Goal: Task Accomplishment & Management: Use online tool/utility

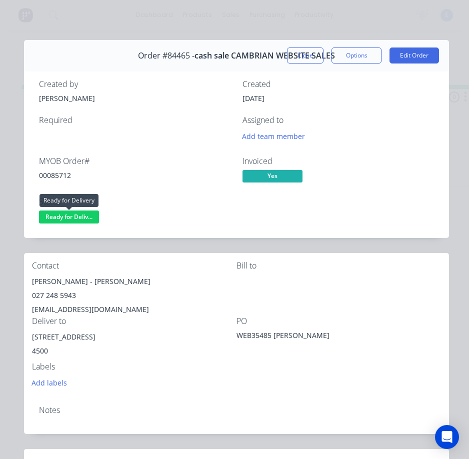
drag, startPoint x: 0, startPoint y: 0, endPoint x: 79, endPoint y: 219, distance: 232.4
click at [79, 219] on span "Ready for Deliv..." at bounding box center [69, 217] width 60 height 13
click at [291, 314] on div "Bill to" at bounding box center [339, 289] width 205 height 56
drag, startPoint x: 68, startPoint y: 219, endPoint x: 70, endPoint y: 224, distance: 5.6
click at [68, 220] on span "Ready for Deliv..." at bounding box center [69, 217] width 60 height 13
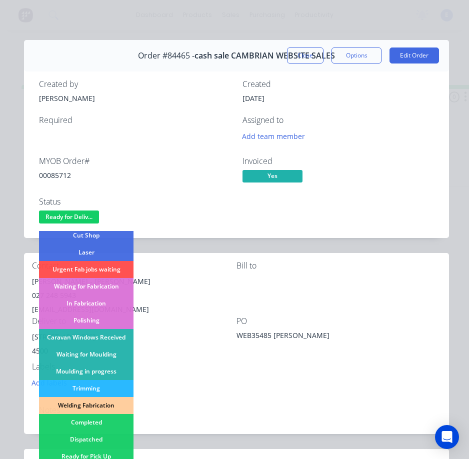
scroll to position [150, 0]
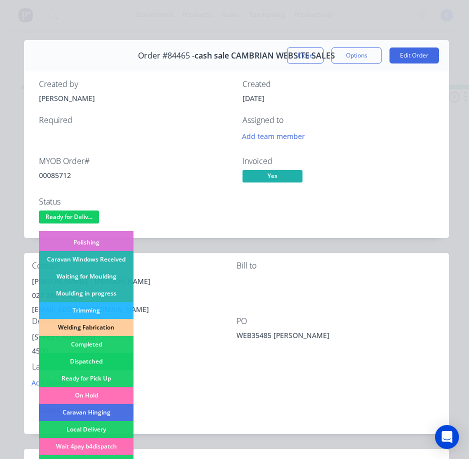
click at [101, 355] on div "Dispatched" at bounding box center [86, 361] width 95 height 17
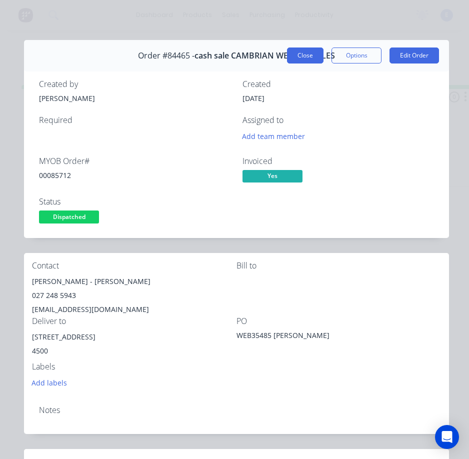
drag, startPoint x: 291, startPoint y: 59, endPoint x: 313, endPoint y: 67, distance: 23.9
click at [292, 59] on button "Close" at bounding box center [305, 56] width 37 height 16
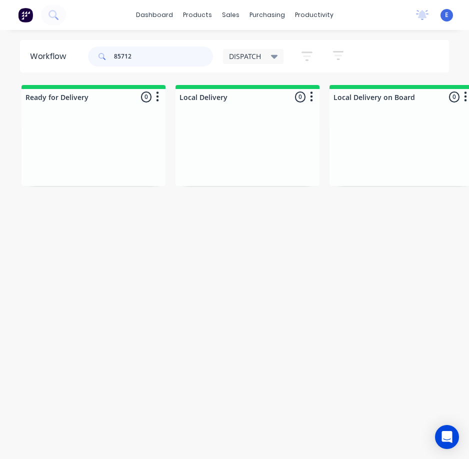
click at [150, 63] on input "85712" at bounding box center [163, 57] width 99 height 20
click at [151, 63] on input "85712" at bounding box center [163, 57] width 99 height 20
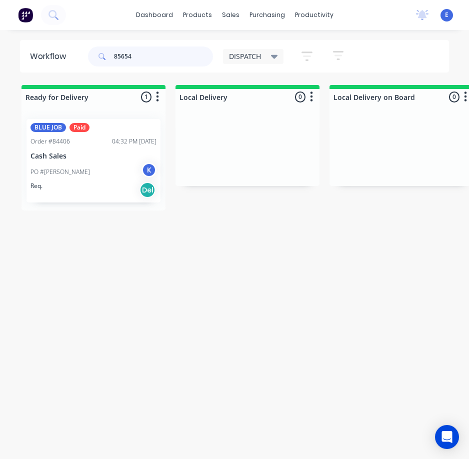
type input "85654"
click at [107, 194] on div "Req. Del" at bounding box center [94, 190] width 126 height 17
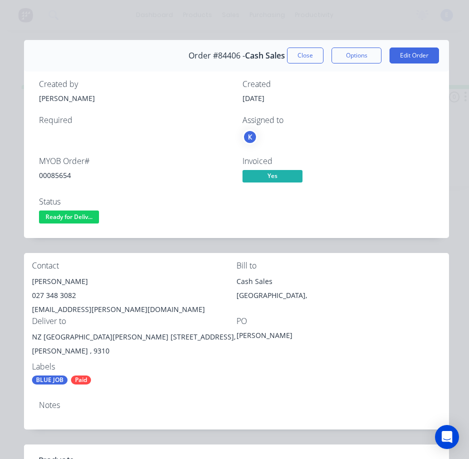
click at [53, 172] on div "00085654" at bounding box center [135, 175] width 192 height 11
copy div "00085654"
click at [54, 277] on div "[PERSON_NAME]" at bounding box center [134, 282] width 205 height 14
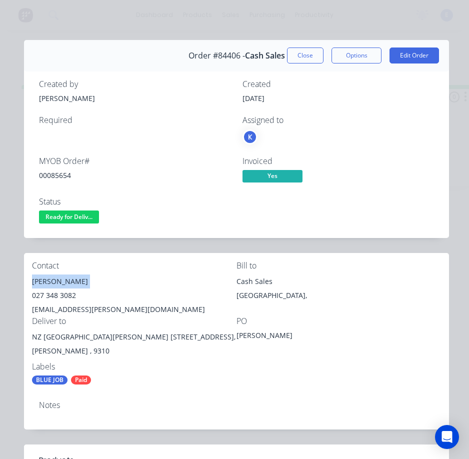
click at [54, 277] on div "[PERSON_NAME]" at bounding box center [134, 282] width 205 height 14
copy div "[PERSON_NAME]"
click at [62, 297] on div "027 348 3082" at bounding box center [134, 296] width 205 height 14
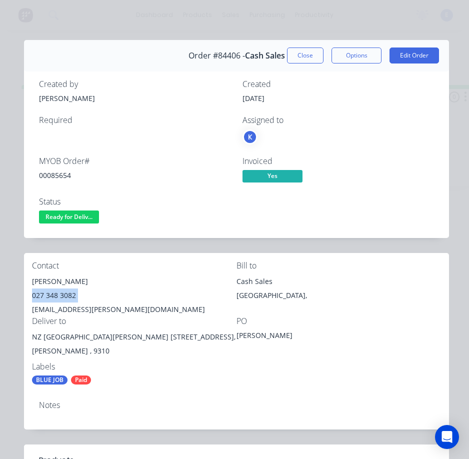
copy div "027 348 3082"
click at [84, 308] on div "[EMAIL_ADDRESS][PERSON_NAME][DOMAIN_NAME]" at bounding box center [134, 310] width 205 height 14
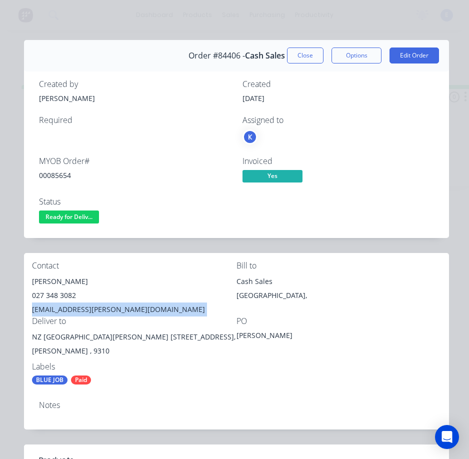
click at [85, 308] on div "[EMAIL_ADDRESS][PERSON_NAME][DOMAIN_NAME]" at bounding box center [134, 310] width 205 height 14
copy div "[EMAIL_ADDRESS][PERSON_NAME][DOMAIN_NAME]"
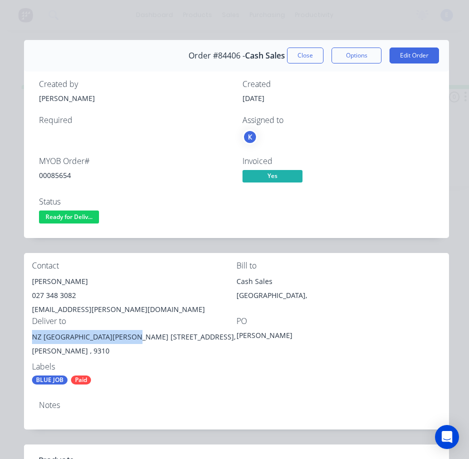
drag, startPoint x: 127, startPoint y: 339, endPoint x: 31, endPoint y: 338, distance: 96.1
click at [31, 338] on div "Contact [PERSON_NAME] [PHONE_NUMBER] [EMAIL_ADDRESS][PERSON_NAME][DOMAIN_NAME] …" at bounding box center [236, 323] width 425 height 140
copy div "NZ Couriers [PERSON_NAME] Depot"
click at [166, 366] on div "Labels" at bounding box center [134, 367] width 205 height 10
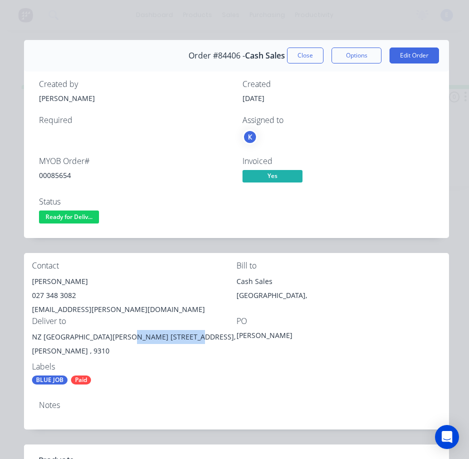
drag, startPoint x: 126, startPoint y: 339, endPoint x: 185, endPoint y: 341, distance: 59.6
click at [185, 341] on div "NZ [GEOGRAPHIC_DATA][PERSON_NAME] [STREET_ADDRESS]," at bounding box center [134, 337] width 205 height 14
copy div "[STREET_ADDRESS],"
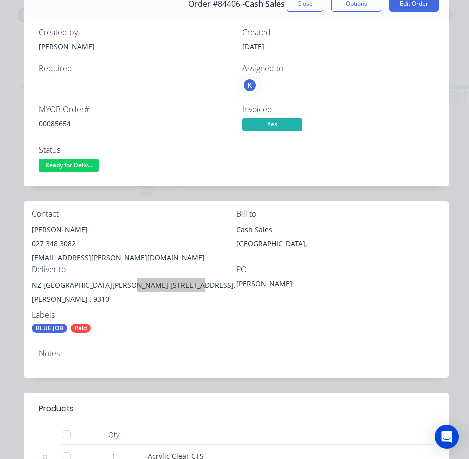
scroll to position [100, 0]
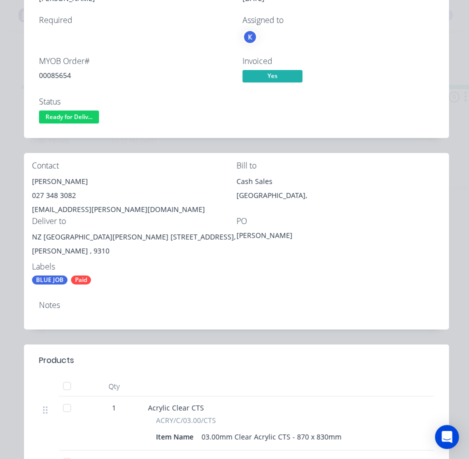
click at [196, 107] on div "Status Ready for Deliv..." at bounding box center [135, 111] width 192 height 29
drag, startPoint x: 140, startPoint y: 128, endPoint x: 136, endPoint y: 124, distance: 5.3
click at [139, 127] on div "Created by [PERSON_NAME] Created [DATE] Required Assigned to K MYOB Order # 000…" at bounding box center [236, 52] width 425 height 171
click at [82, 115] on span "Ready for Deliv..." at bounding box center [69, 117] width 60 height 13
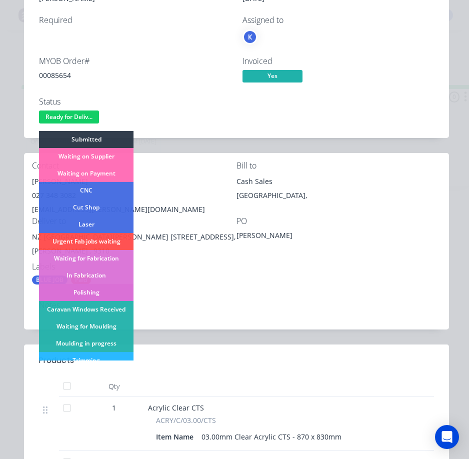
scroll to position [150, 0]
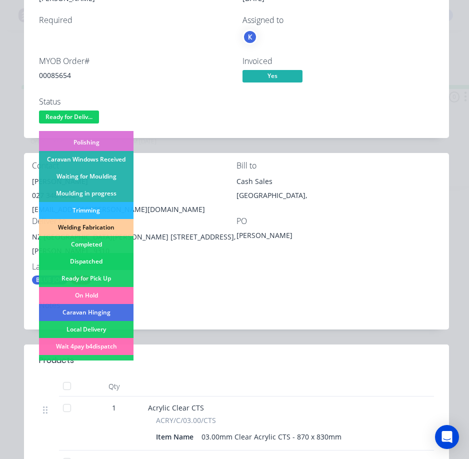
click at [109, 258] on div "Dispatched" at bounding box center [86, 261] width 95 height 17
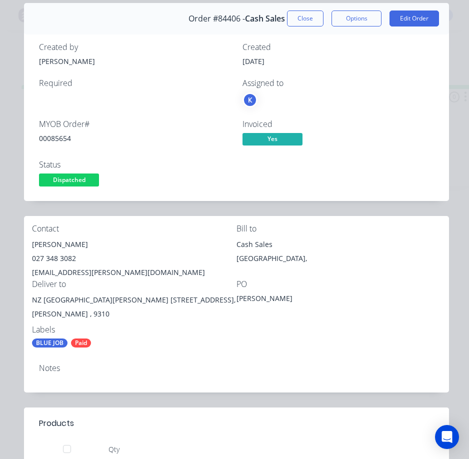
scroll to position [0, 0]
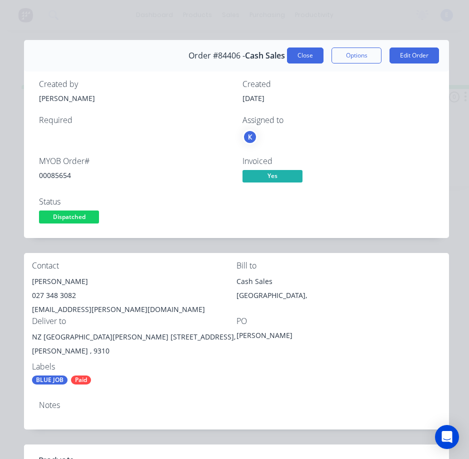
click at [302, 51] on button "Close" at bounding box center [305, 56] width 37 height 16
